Goal: Information Seeking & Learning: Learn about a topic

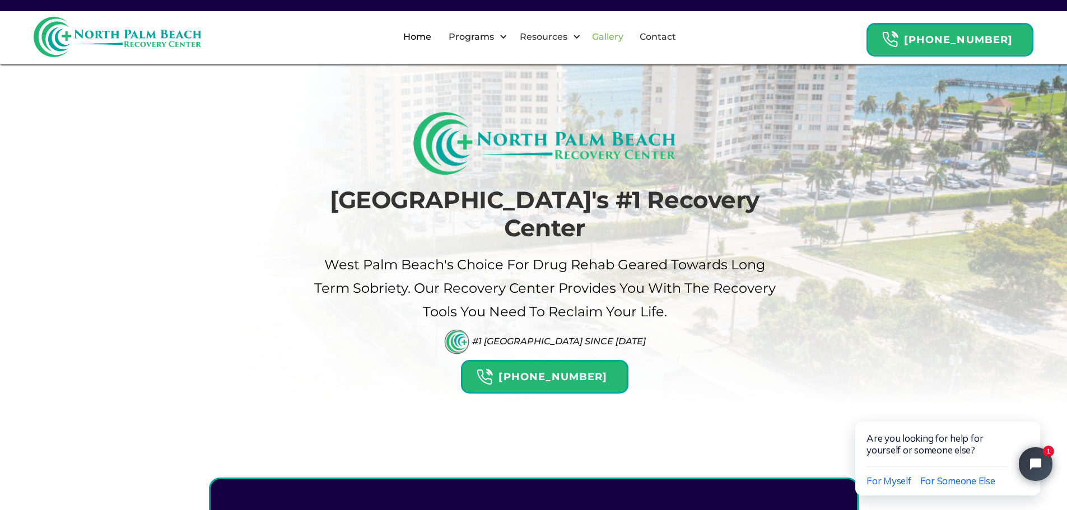
click at [625, 36] on link "Gallery" at bounding box center [607, 37] width 45 height 36
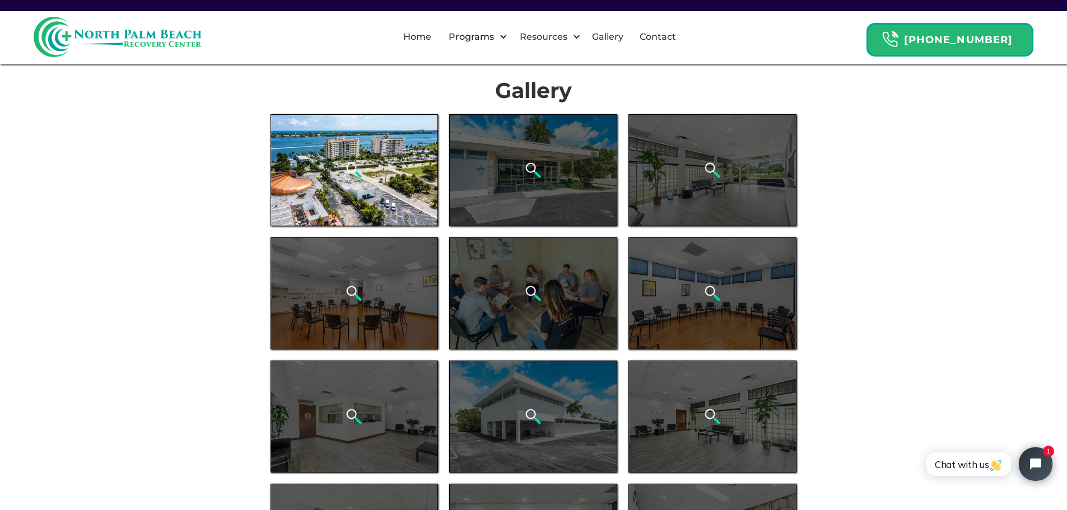
click at [367, 167] on div "open lightbox" at bounding box center [355, 170] width 168 height 112
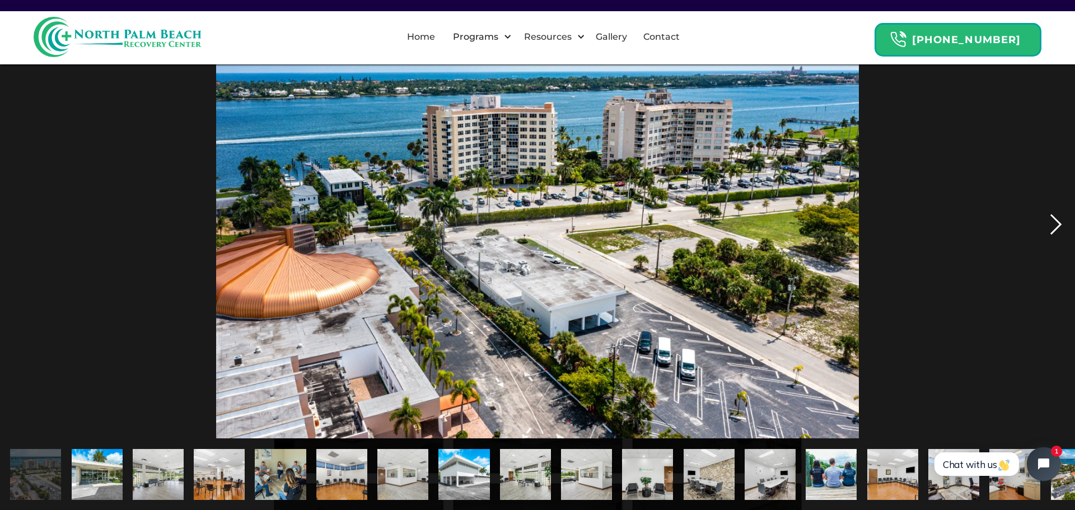
click at [1045, 227] on div "next image" at bounding box center [1056, 224] width 38 height 428
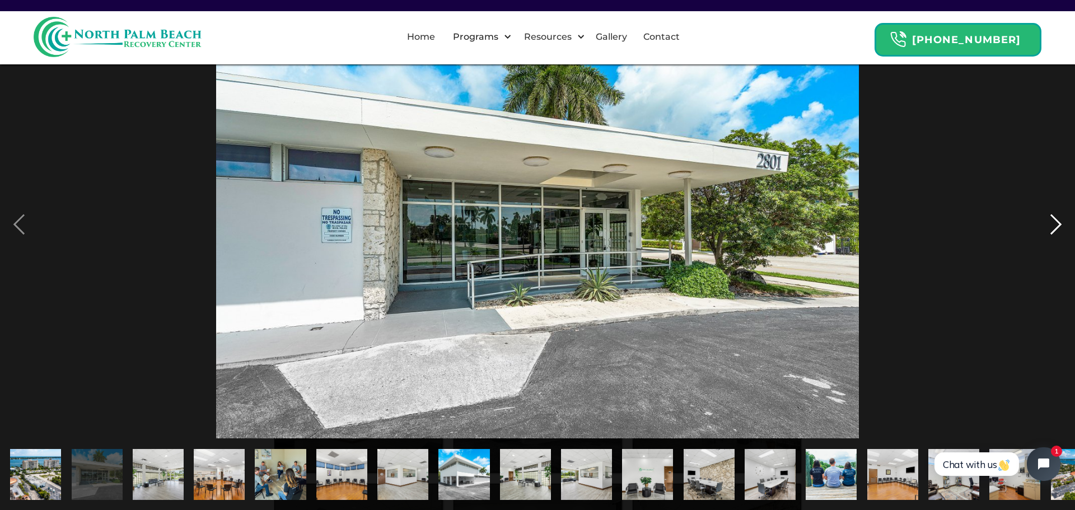
click at [1045, 227] on div "next image" at bounding box center [1056, 224] width 38 height 428
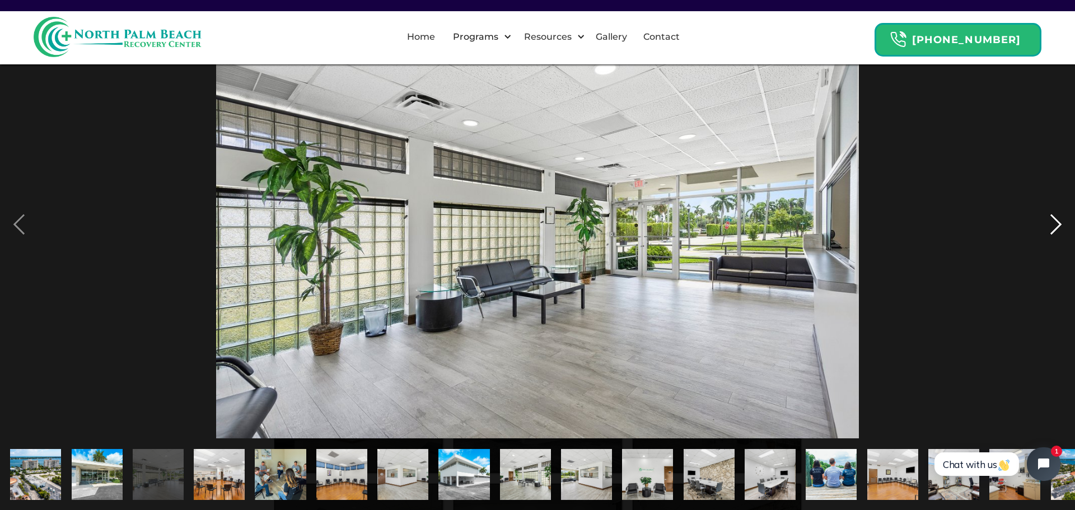
click at [1045, 227] on div "next image" at bounding box center [1056, 224] width 38 height 428
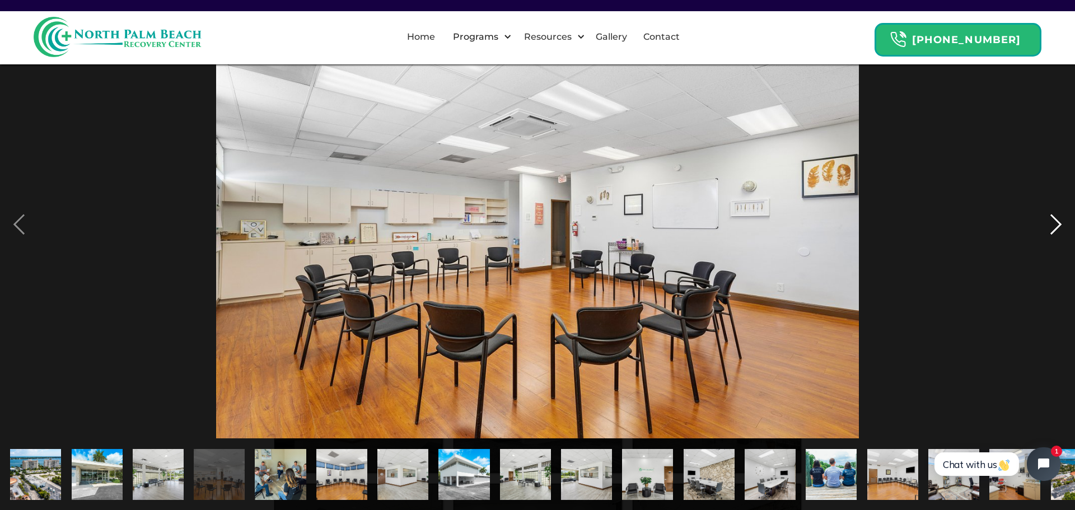
click at [1045, 227] on div "next image" at bounding box center [1056, 224] width 38 height 428
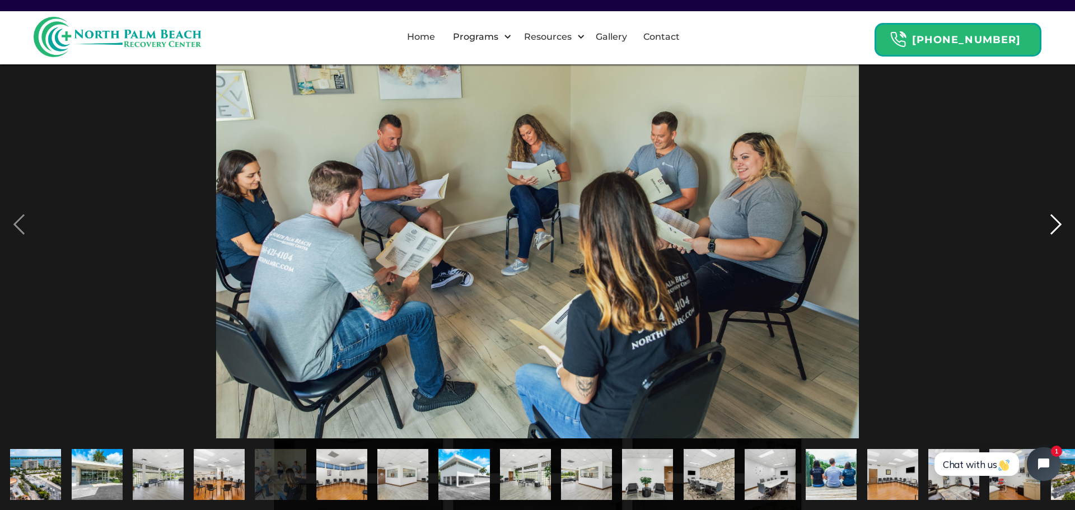
click at [1059, 223] on div "next image" at bounding box center [1056, 224] width 38 height 428
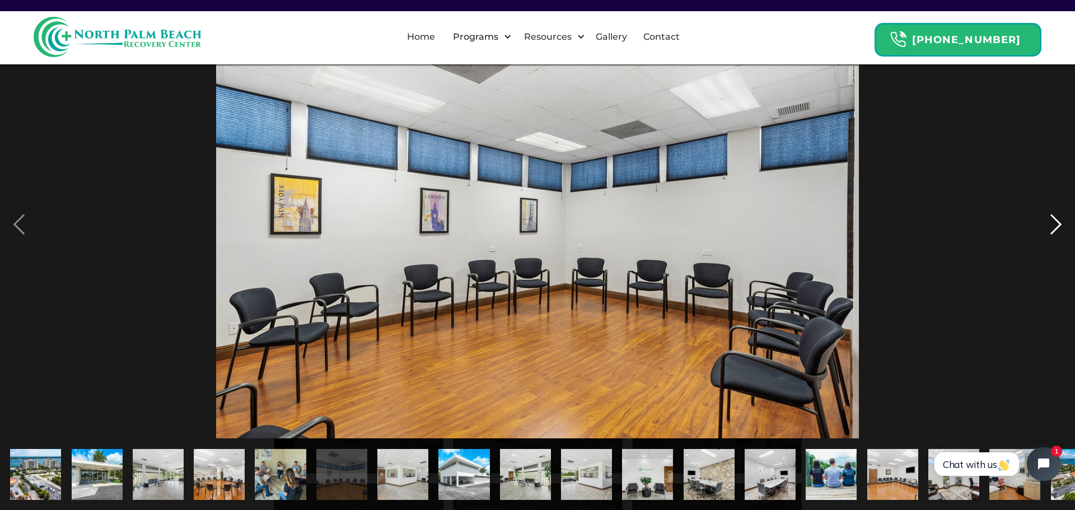
click at [1059, 223] on div "next image" at bounding box center [1056, 224] width 38 height 428
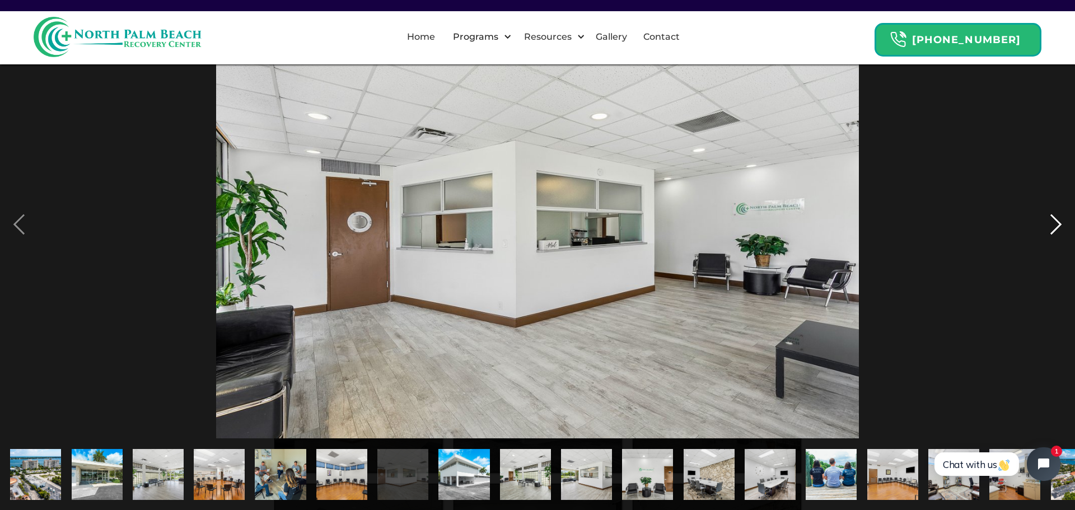
click at [1059, 223] on div "next image" at bounding box center [1056, 224] width 38 height 428
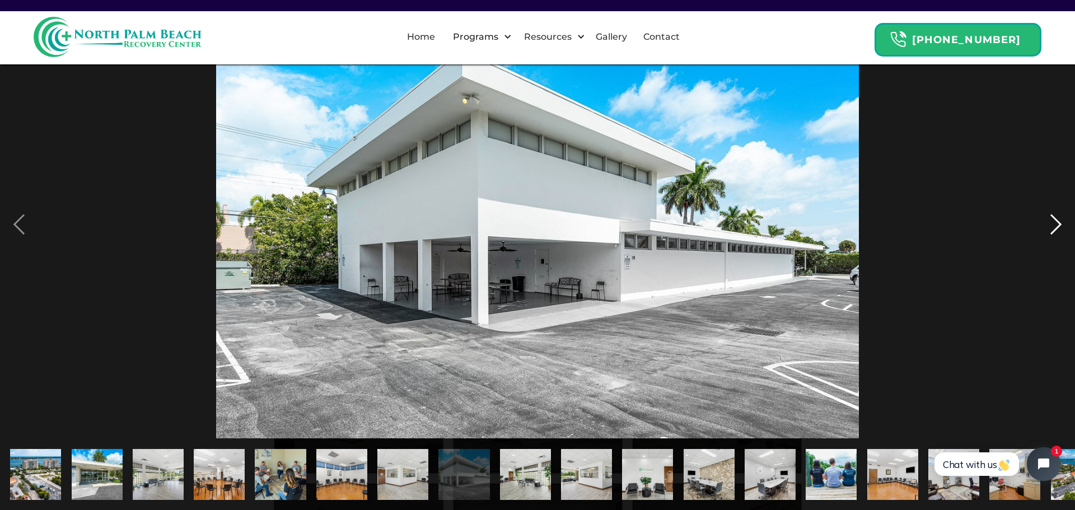
click at [1059, 223] on div "next image" at bounding box center [1056, 224] width 38 height 428
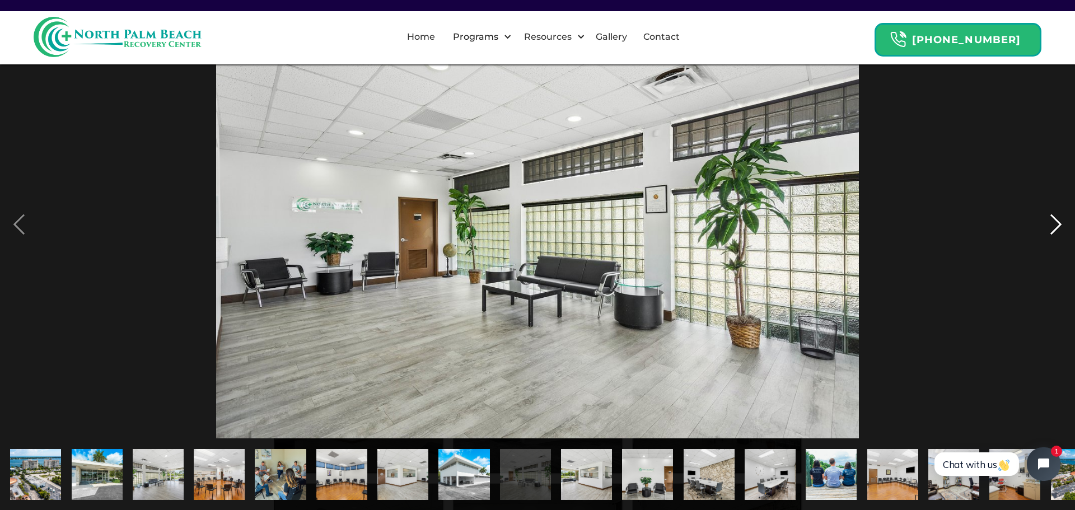
click at [1059, 223] on div "next image" at bounding box center [1056, 224] width 38 height 428
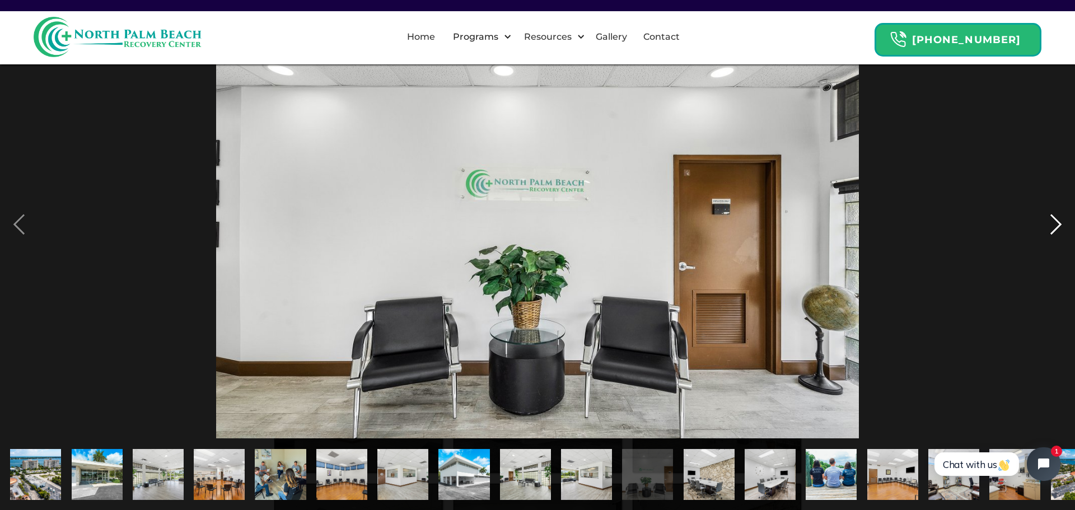
click at [1059, 223] on div "next image" at bounding box center [1056, 224] width 38 height 428
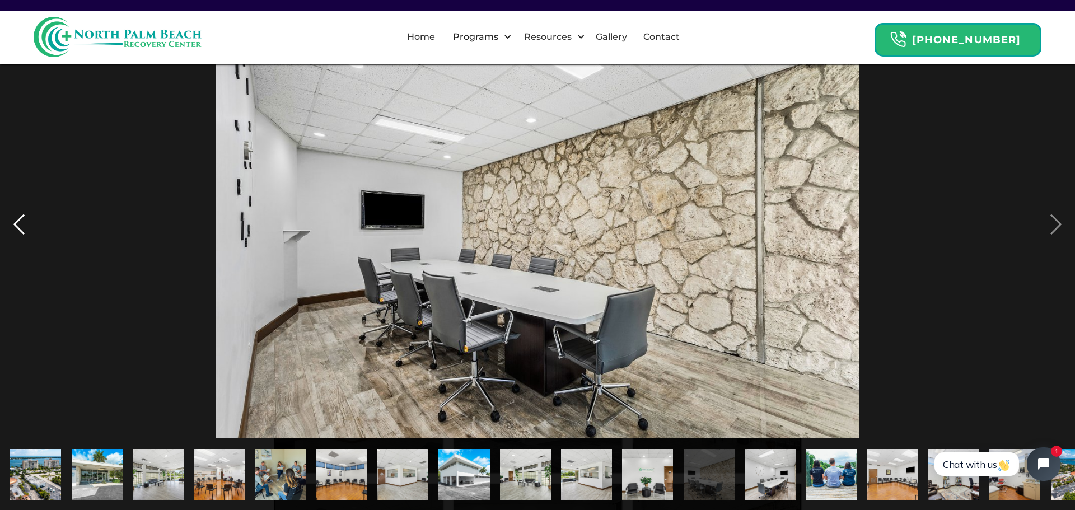
click at [22, 217] on div "previous image" at bounding box center [19, 224] width 38 height 428
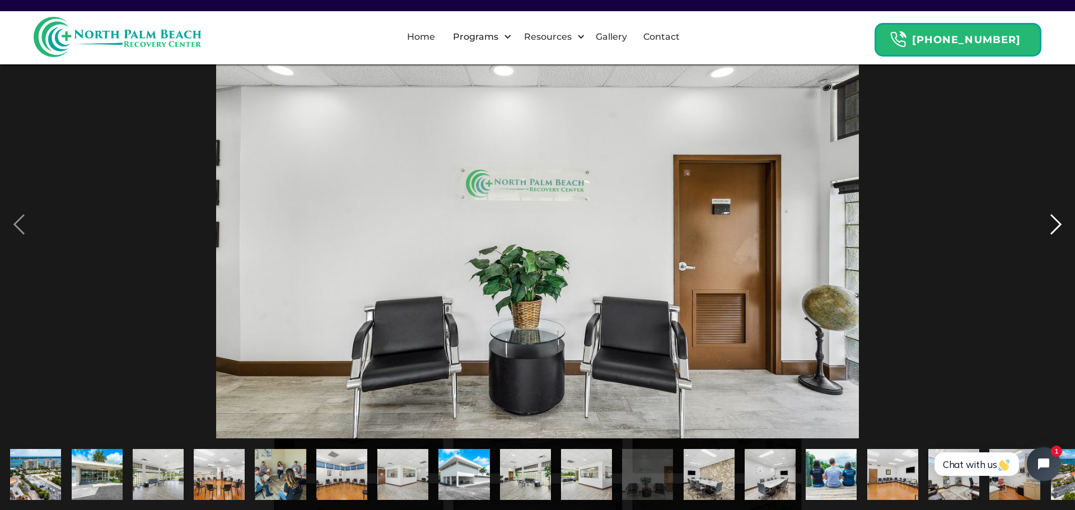
click at [1060, 221] on div "next image" at bounding box center [1056, 224] width 38 height 428
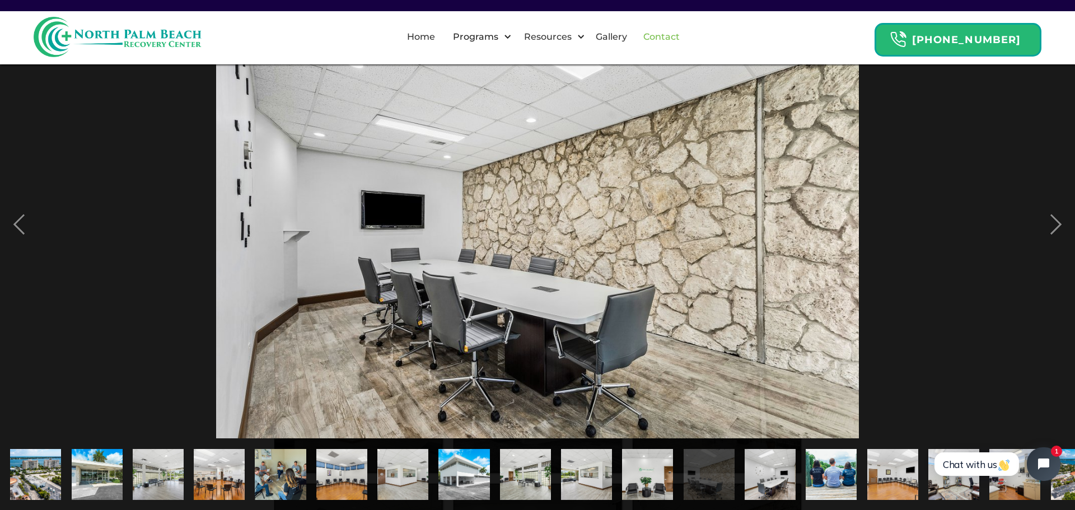
click at [669, 36] on link "Contact" at bounding box center [662, 37] width 50 height 36
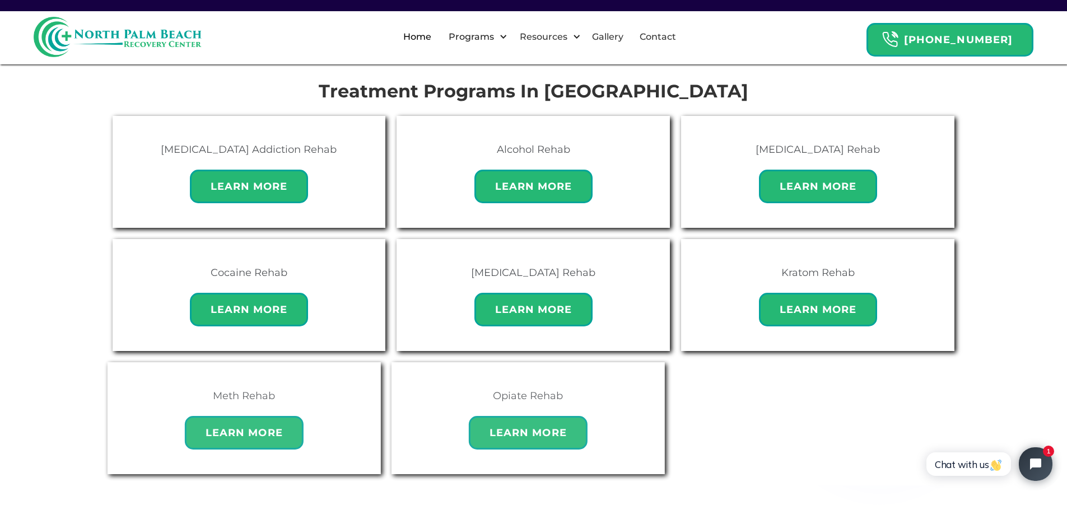
scroll to position [728, 0]
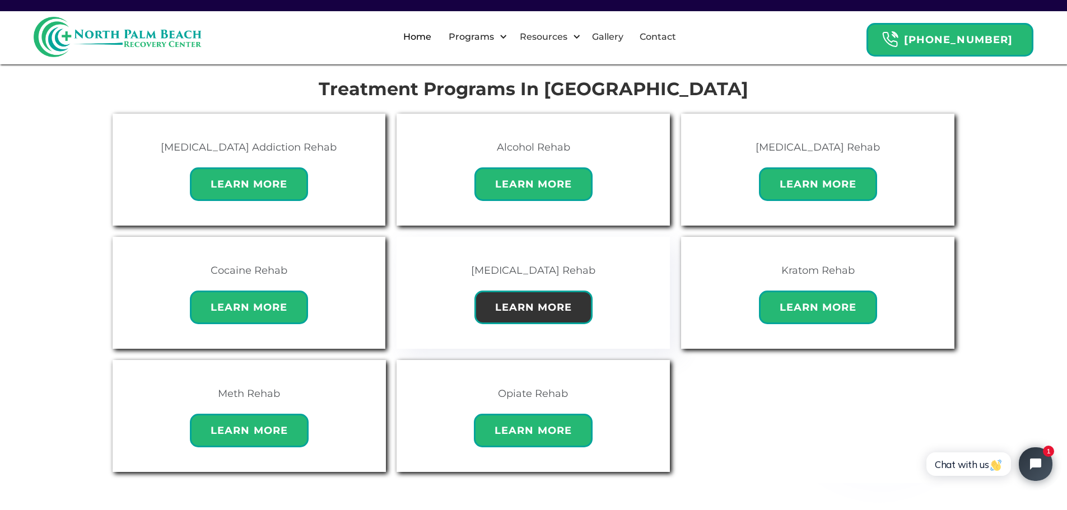
click at [514, 301] on strong "Learn More" at bounding box center [533, 307] width 77 height 12
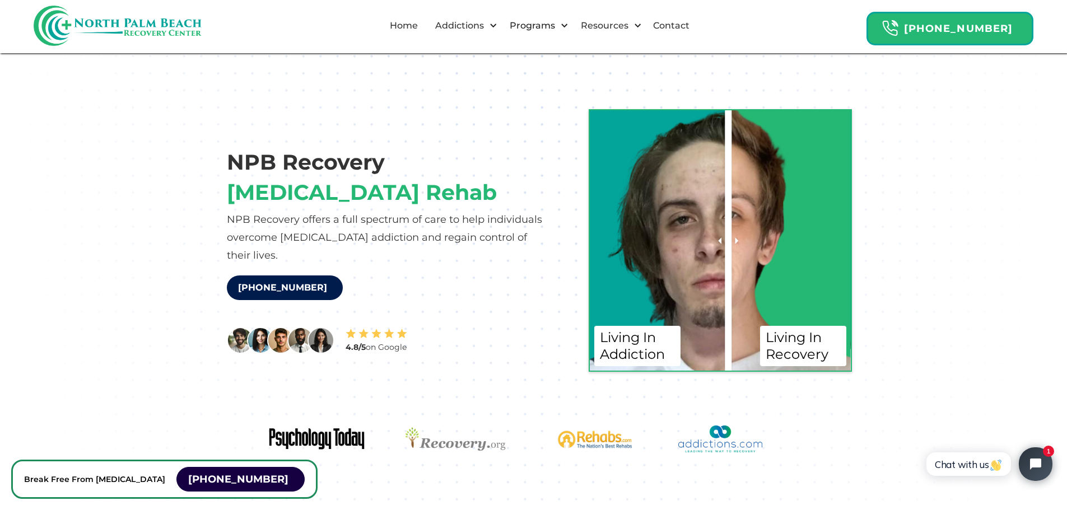
click at [735, 240] on icon at bounding box center [736, 240] width 3 height 7
click at [738, 240] on icon at bounding box center [736, 240] width 3 height 7
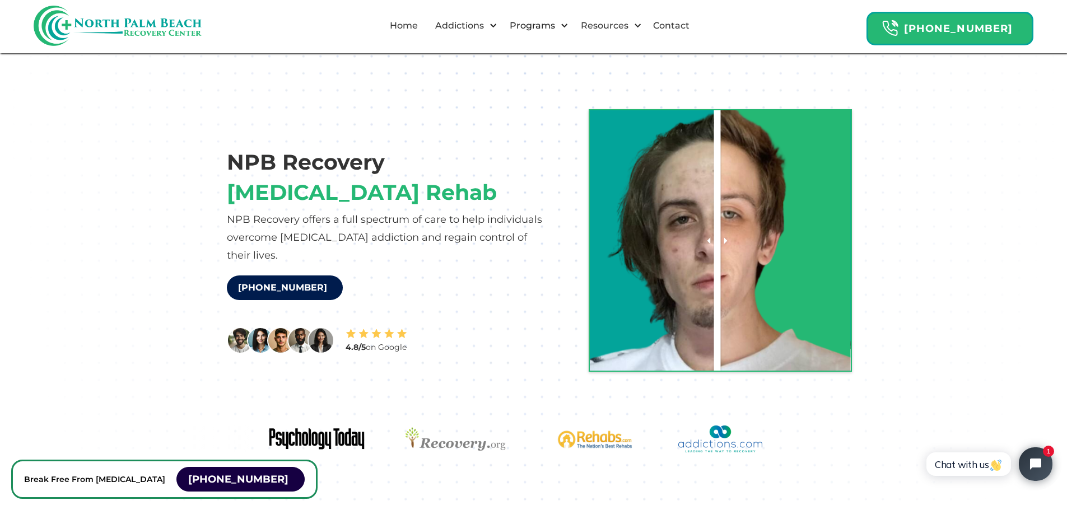
drag, startPoint x: 742, startPoint y: 239, endPoint x: 717, endPoint y: 201, distance: 45.7
click at [717, 201] on div at bounding box center [716, 240] width 521 height 260
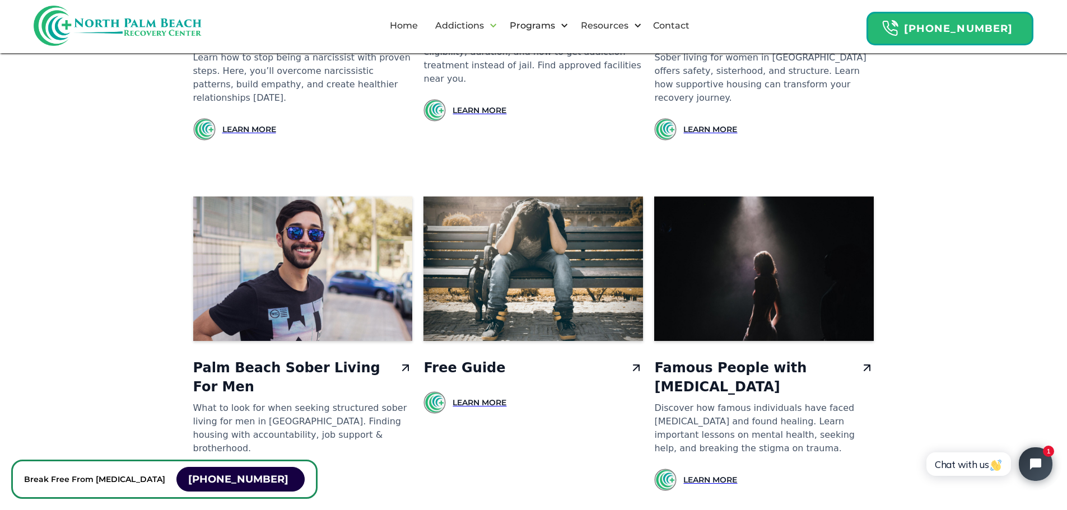
scroll to position [6889, 0]
